Goal: Information Seeking & Learning: Learn about a topic

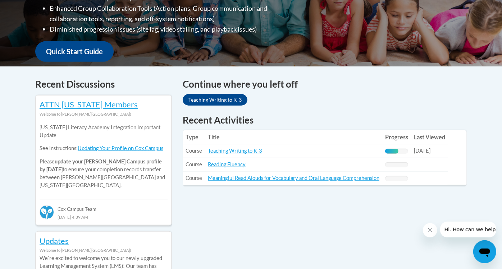
scroll to position [279, 0]
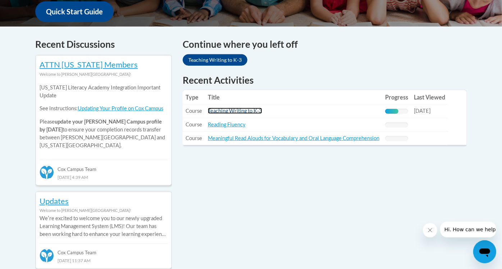
click at [236, 110] on link "Teaching Writing to K-3" at bounding box center [235, 111] width 54 height 6
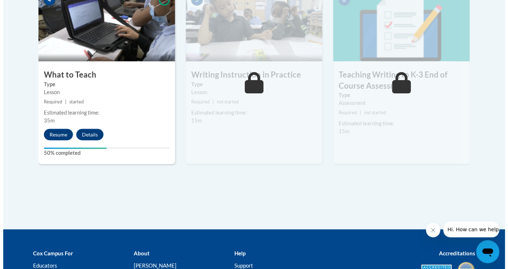
scroll to position [359, 0]
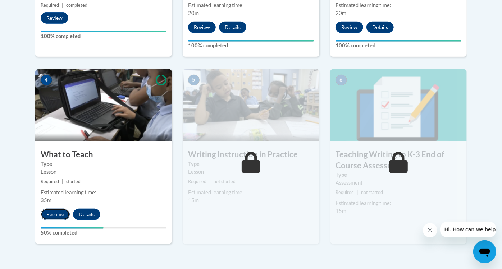
click at [54, 213] on button "Resume" at bounding box center [55, 214] width 29 height 11
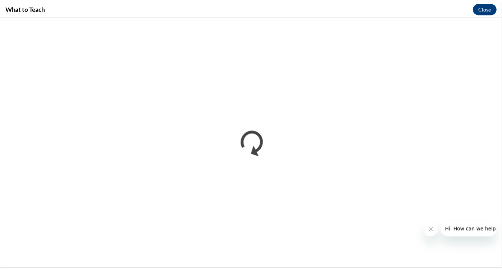
scroll to position [0, 0]
